Goal: Task Accomplishment & Management: Manage account settings

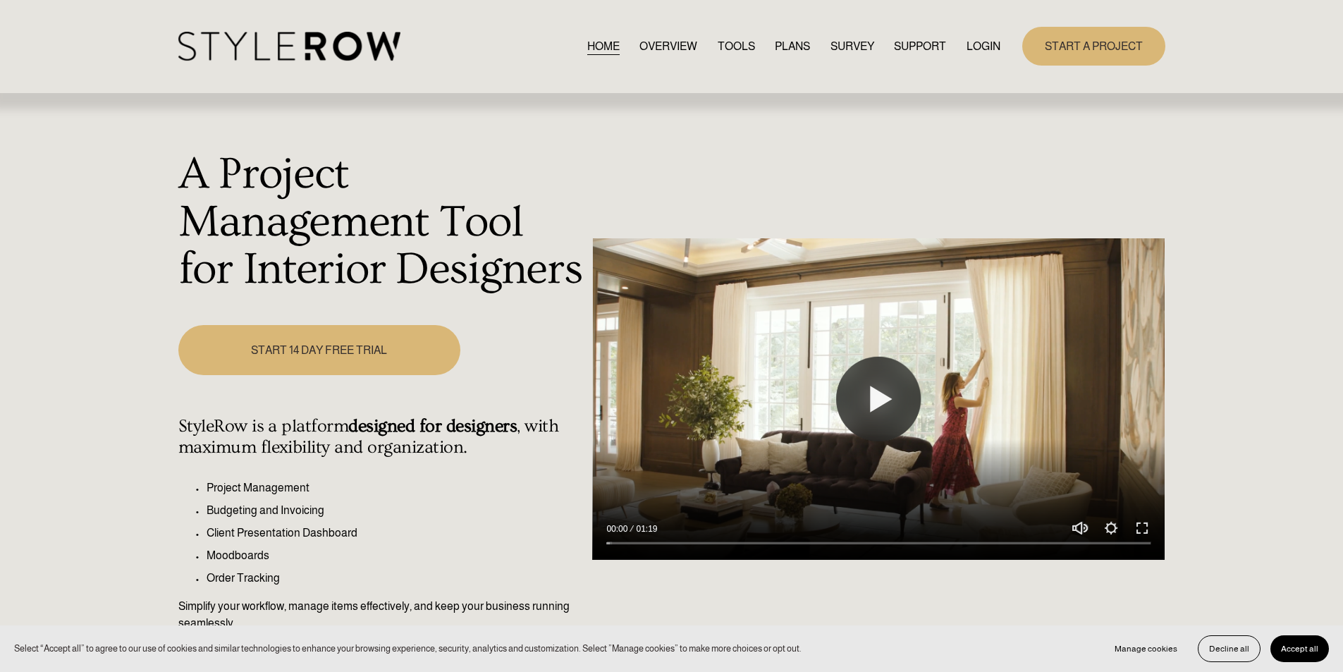
click at [971, 49] on link "LOGIN" at bounding box center [983, 46] width 34 height 19
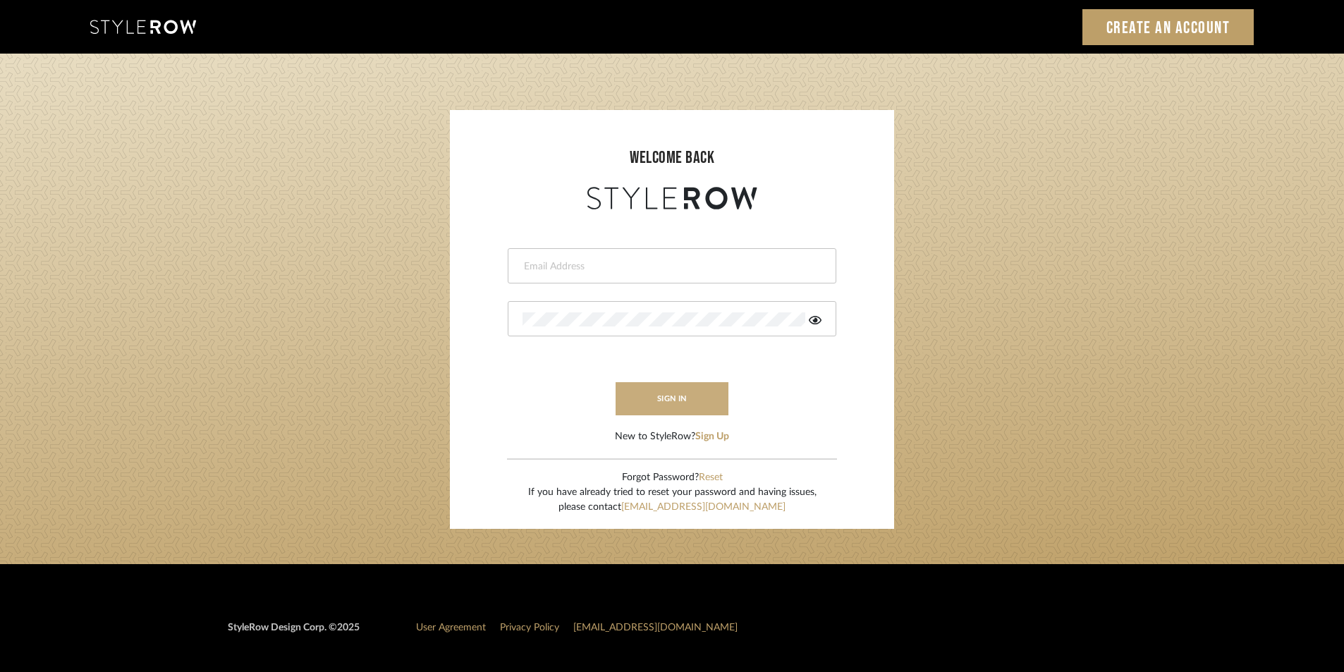
type input "latasha@roomerslimited.com"
click at [680, 406] on button "sign in" at bounding box center [671, 398] width 113 height 33
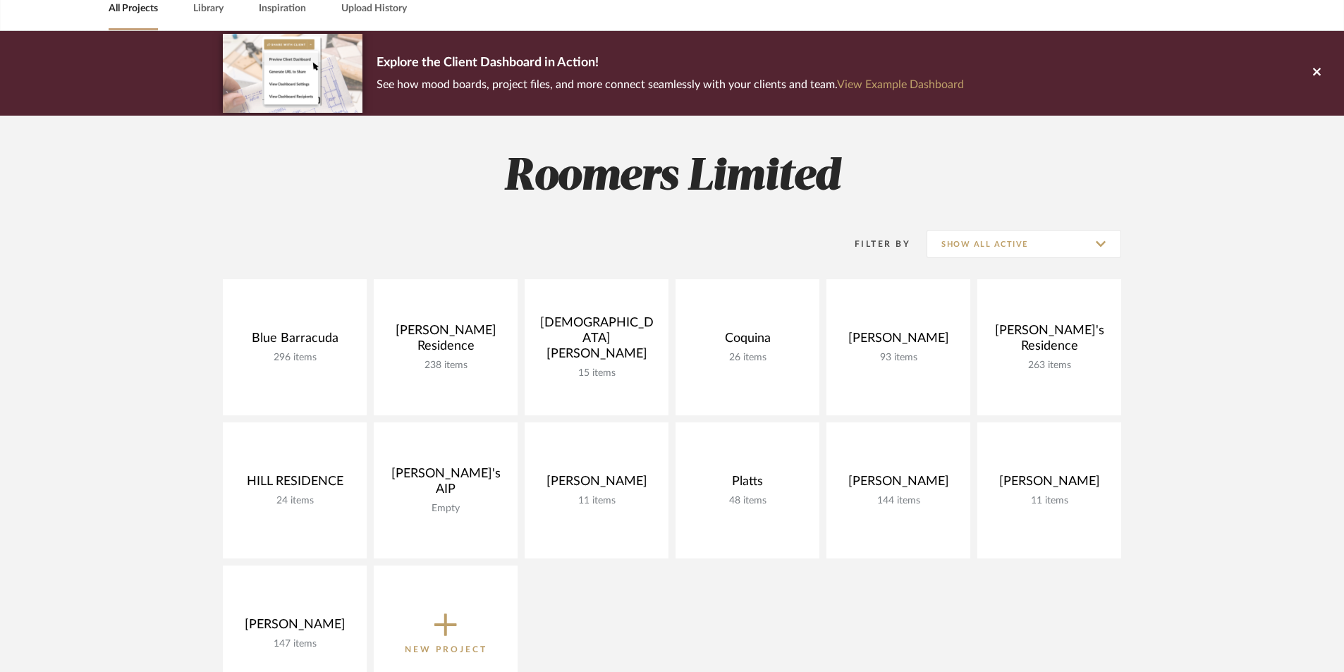
scroll to position [211, 0]
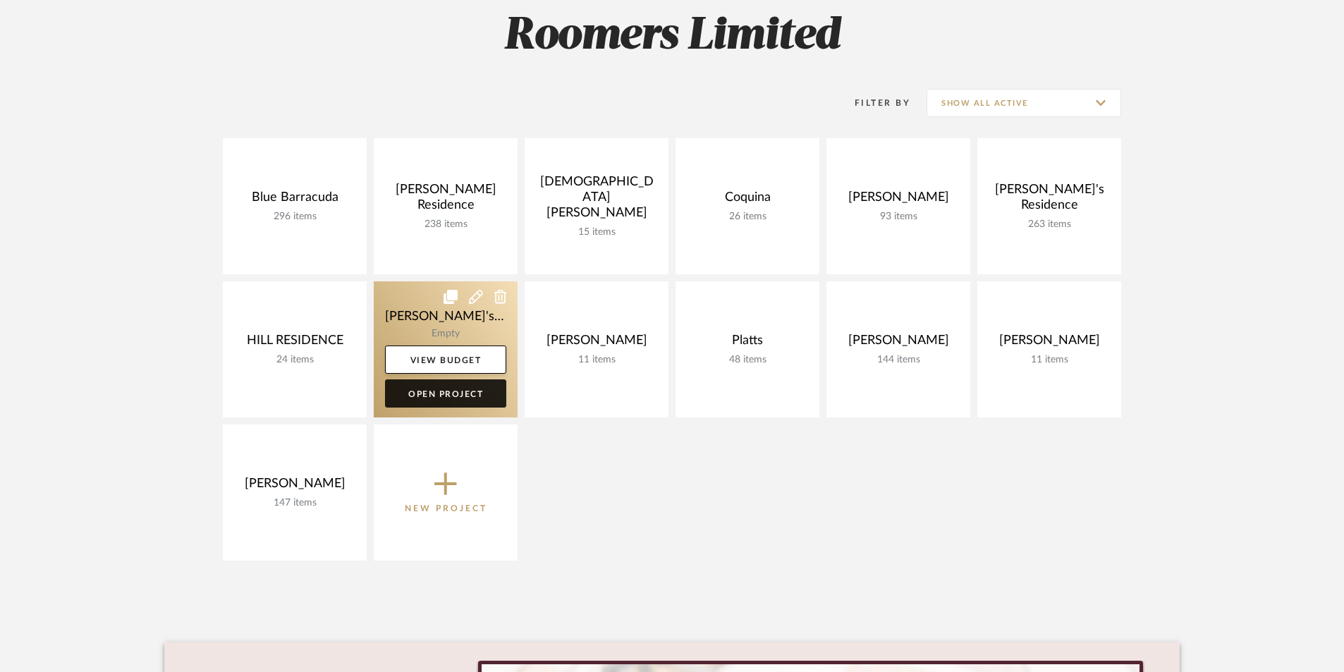
click at [439, 394] on link "Open Project" at bounding box center [445, 393] width 121 height 28
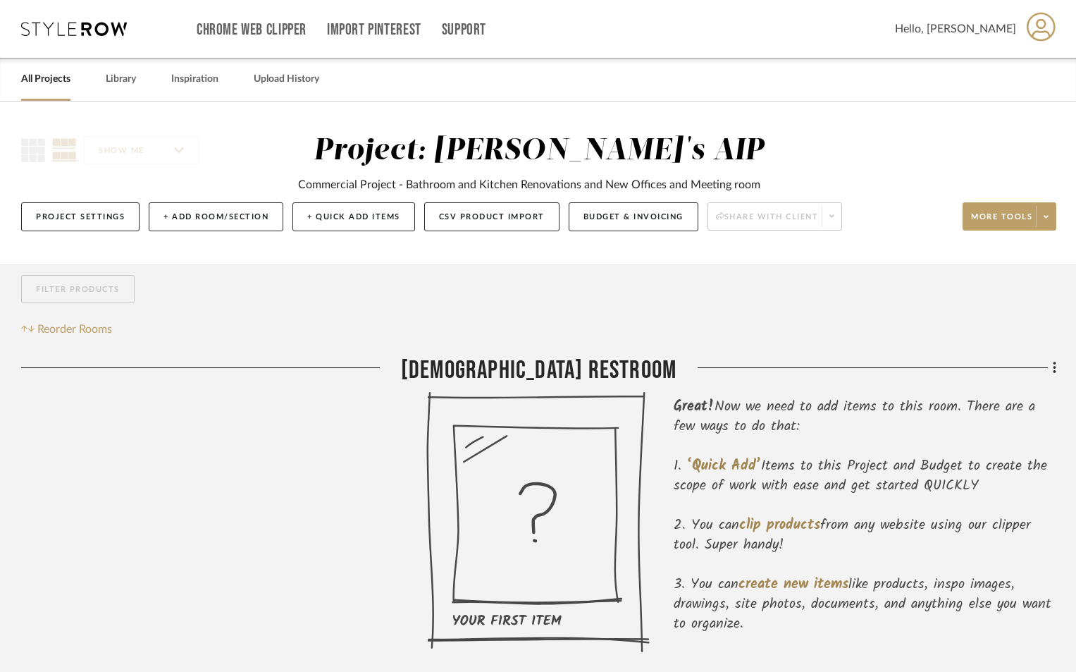
click at [1038, 23] on icon at bounding box center [1041, 27] width 29 height 30
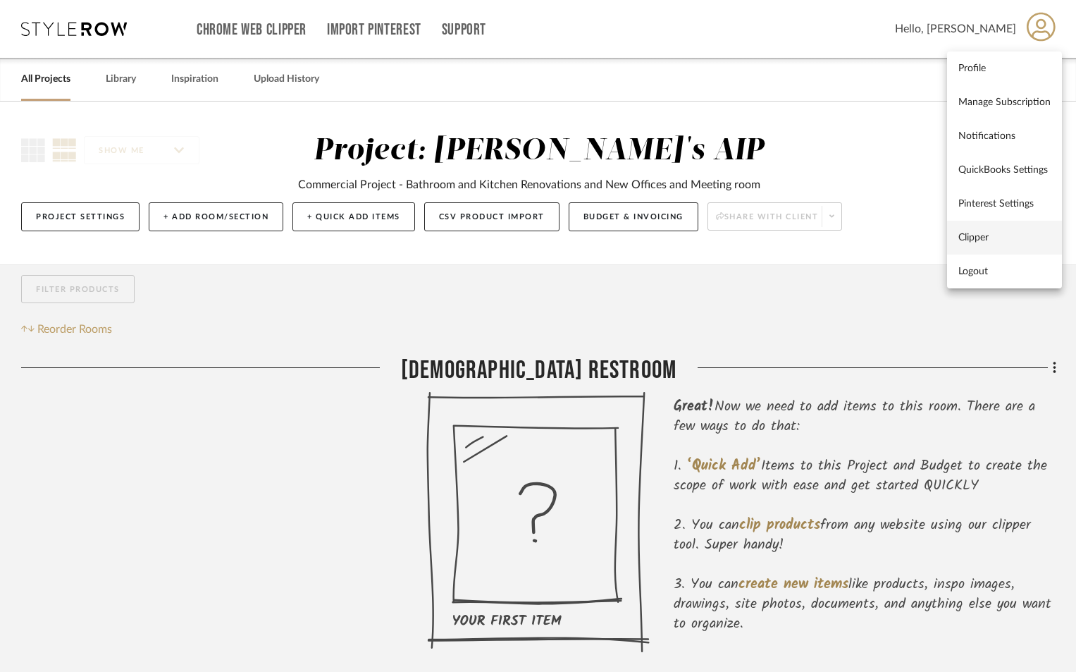
click at [983, 238] on span "Clipper" at bounding box center [1005, 237] width 92 height 12
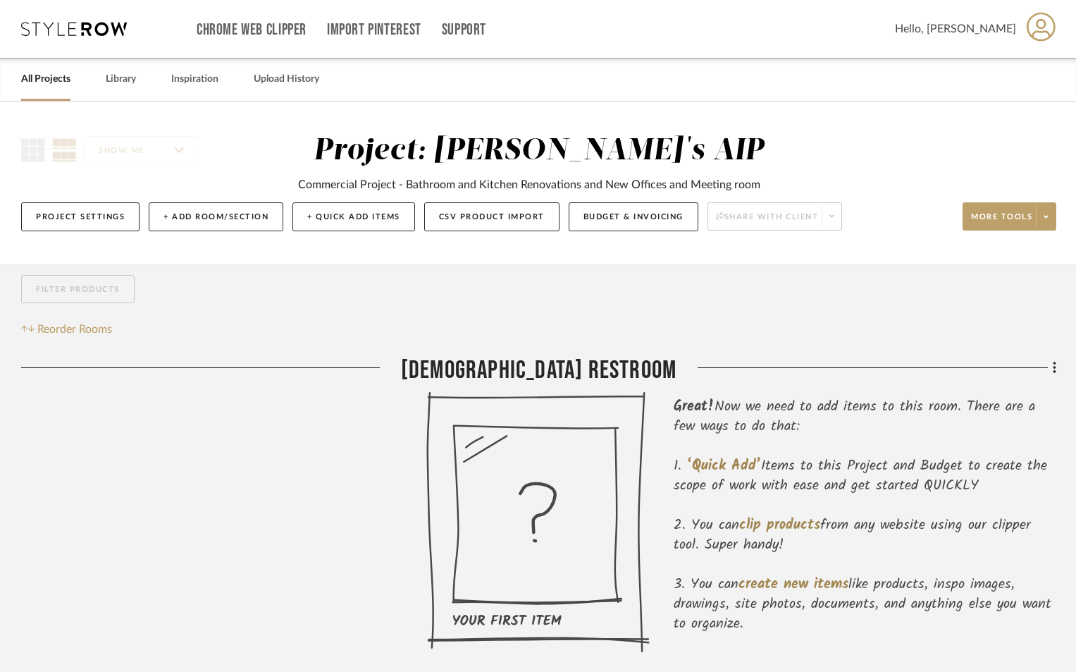
click at [1038, 25] on icon at bounding box center [1041, 26] width 29 height 29
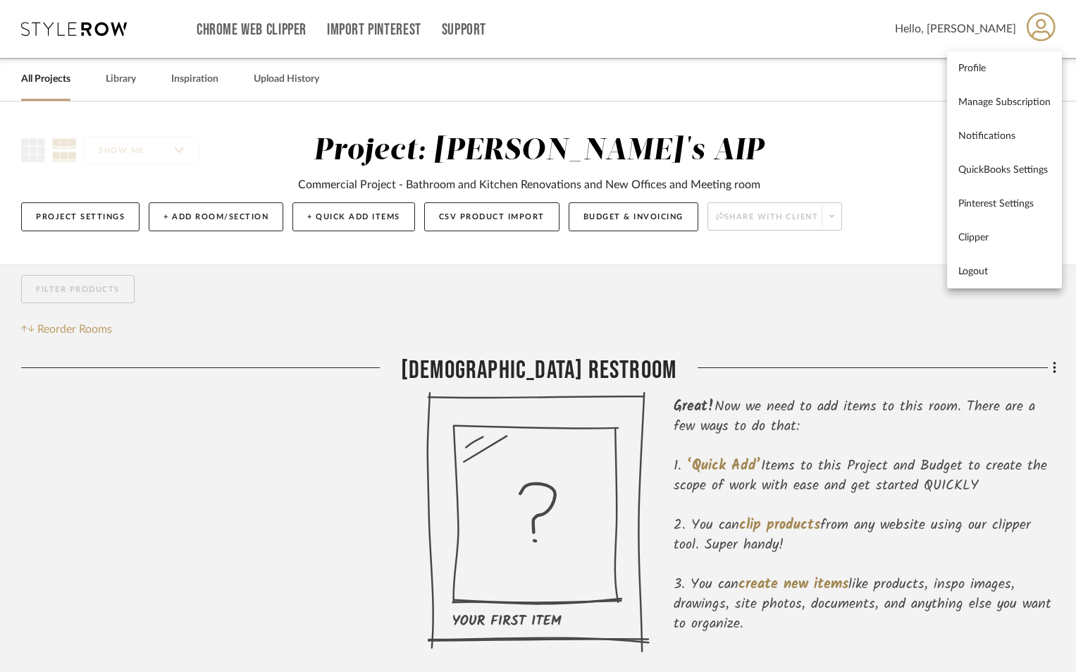
click at [978, 28] on div at bounding box center [538, 336] width 1076 height 672
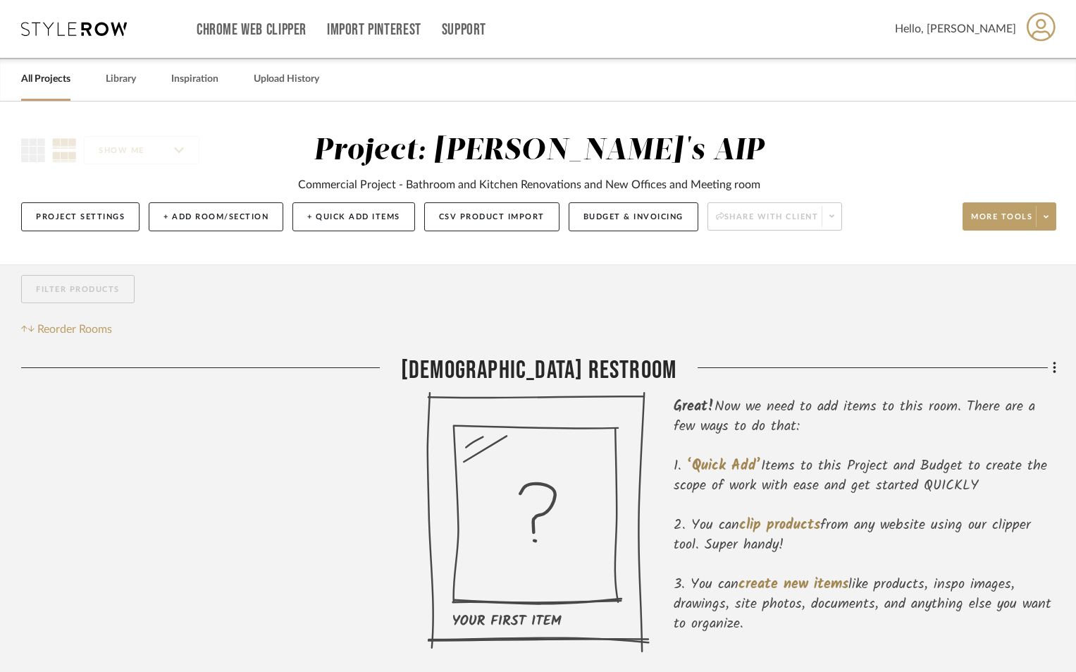
click at [1039, 27] on icon at bounding box center [1041, 26] width 29 height 29
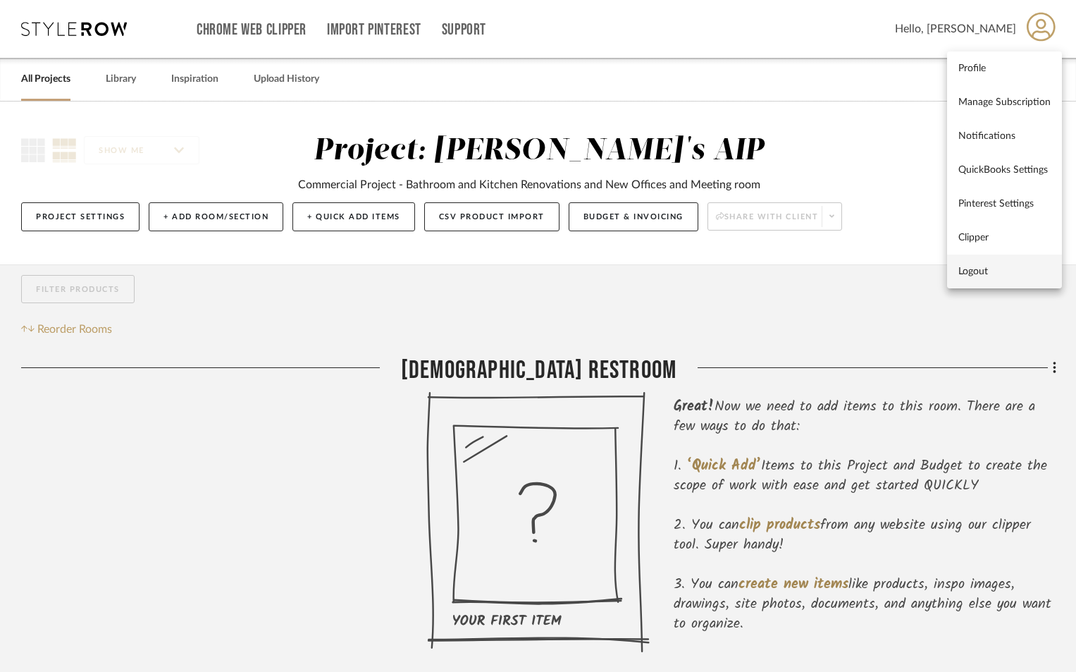
click at [959, 266] on span "Logout" at bounding box center [1005, 271] width 92 height 12
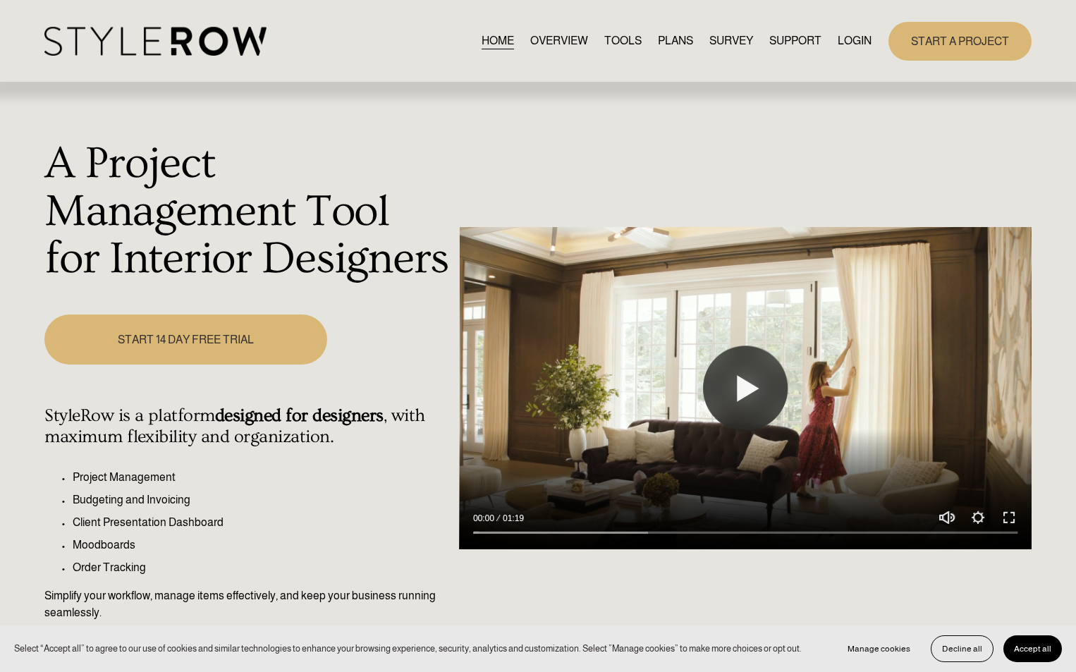
click at [840, 35] on link "LOGIN" at bounding box center [854, 41] width 34 height 19
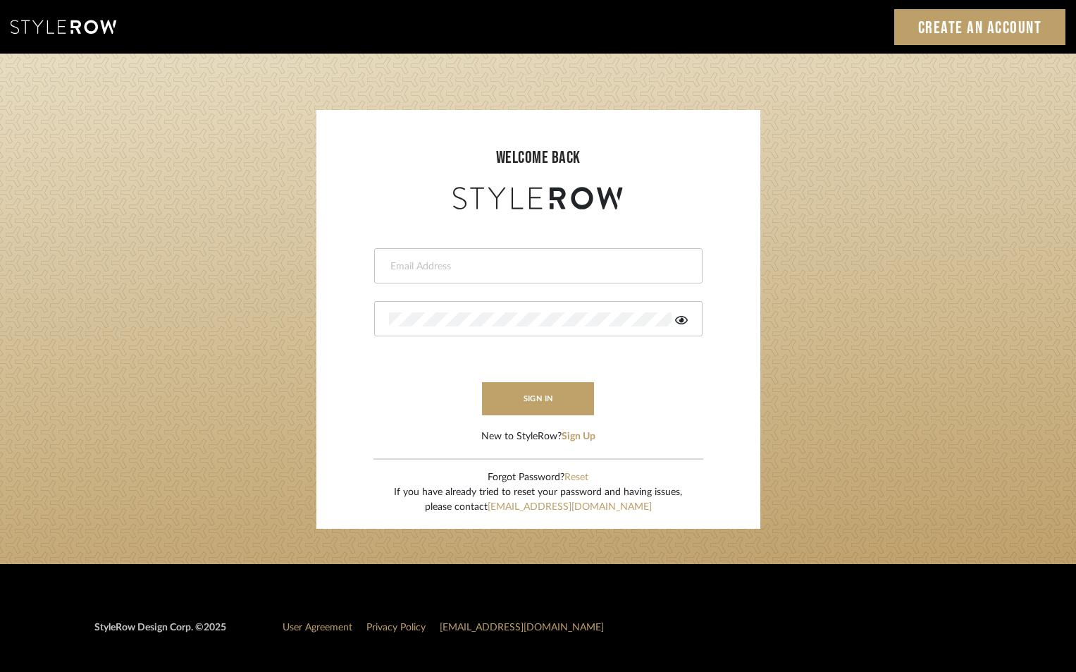
type input "[PERSON_NAME][EMAIL_ADDRESS][DOMAIN_NAME]"
click at [685, 324] on icon at bounding box center [681, 319] width 13 height 11
click at [685, 324] on icon at bounding box center [682, 319] width 14 height 11
click at [592, 394] on button "sign in" at bounding box center [538, 398] width 113 height 33
